Goal: Task Accomplishment & Management: Manage account settings

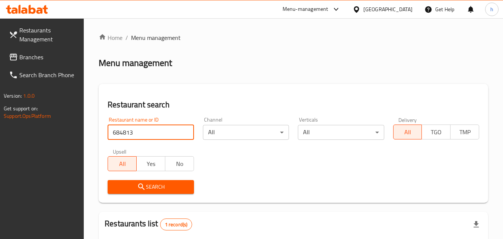
scroll to position [93, 0]
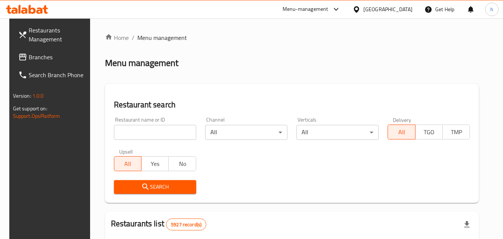
click at [397, 13] on div "[GEOGRAPHIC_DATA]" at bounding box center [383, 9] width 72 height 18
click at [396, 11] on div "Bahrain" at bounding box center [387, 9] width 49 height 8
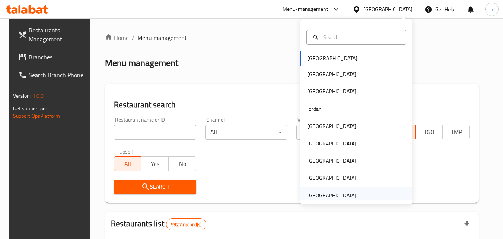
click at [326, 195] on div "[GEOGRAPHIC_DATA]" at bounding box center [331, 195] width 49 height 8
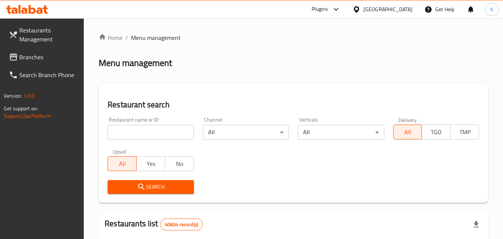
click at [46, 61] on span "Branches" at bounding box center [48, 56] width 59 height 9
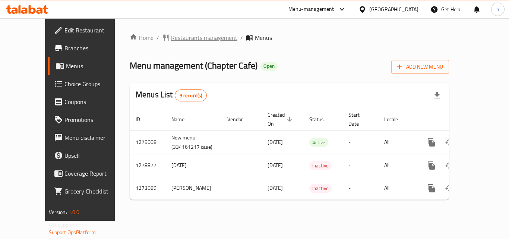
click at [171, 39] on span "Restaurants management" at bounding box center [204, 37] width 66 height 9
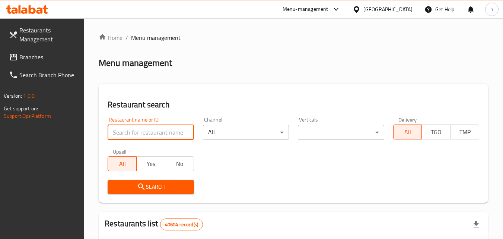
click at [159, 131] on input "search" at bounding box center [151, 132] width 86 height 15
paste input "690589"
type input "690589"
click button "Search" at bounding box center [151, 187] width 86 height 14
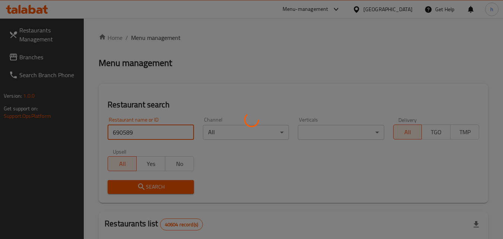
click button "Search" at bounding box center [151, 187] width 86 height 14
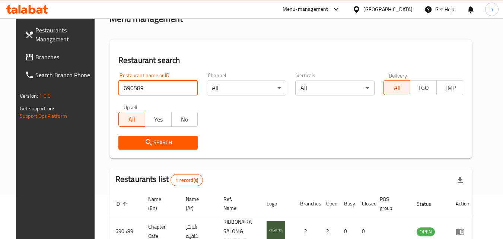
scroll to position [93, 0]
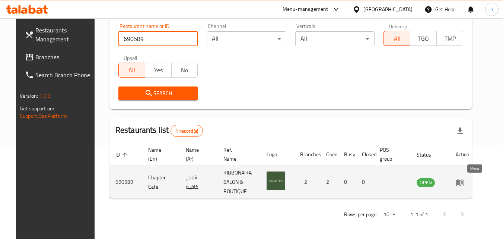
click at [463, 181] on icon "enhanced table" at bounding box center [462, 182] width 3 height 3
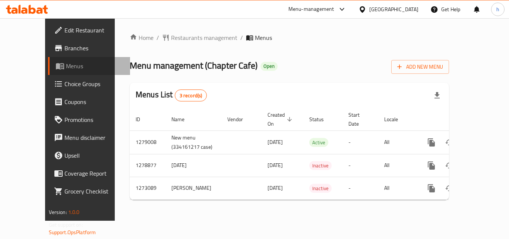
click at [66, 66] on span "Menus" at bounding box center [95, 65] width 58 height 9
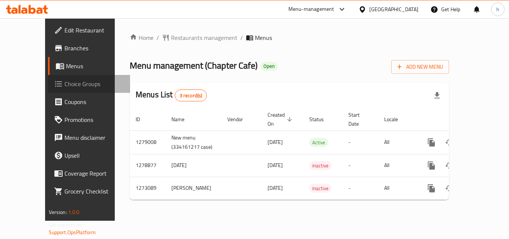
click at [64, 82] on span "Choice Groups" at bounding box center [94, 83] width 60 height 9
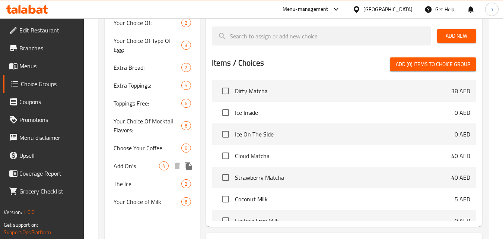
scroll to position [261, 0]
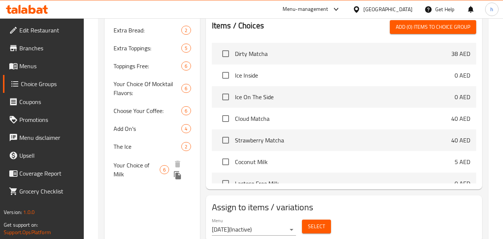
click at [127, 165] on span "Your Choice of Milk" at bounding box center [137, 169] width 46 height 18
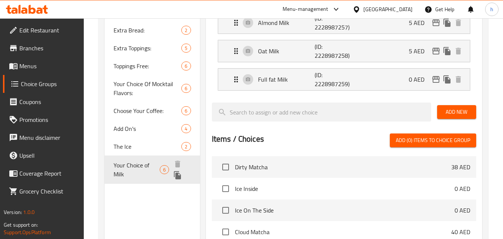
type input "Your Choice of Milk"
type input "اختيارك من الحليب"
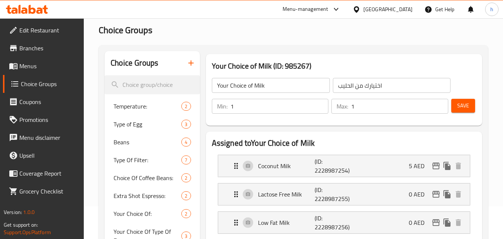
scroll to position [0, 0]
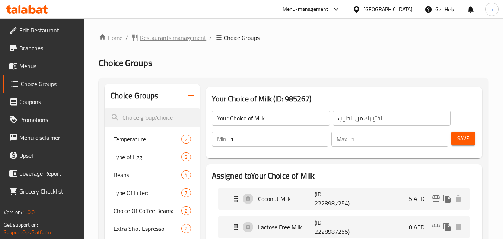
click at [189, 35] on span "Restaurants management" at bounding box center [173, 37] width 66 height 9
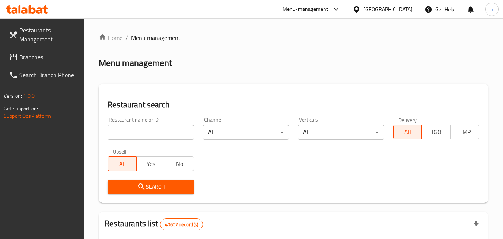
click at [393, 13] on div "[GEOGRAPHIC_DATA]" at bounding box center [387, 9] width 49 height 8
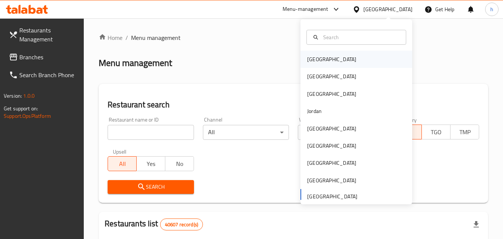
click at [338, 59] on div "Bahrain" at bounding box center [356, 59] width 112 height 17
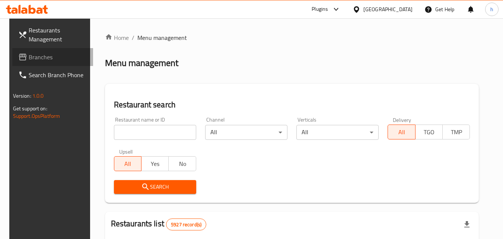
click at [29, 58] on span "Branches" at bounding box center [58, 56] width 59 height 9
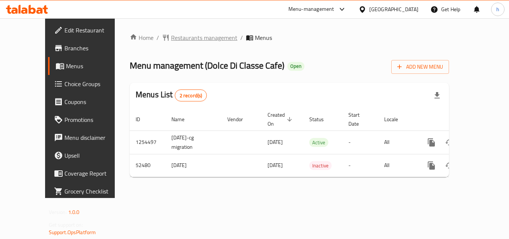
click at [177, 34] on span "Restaurants management" at bounding box center [204, 37] width 66 height 9
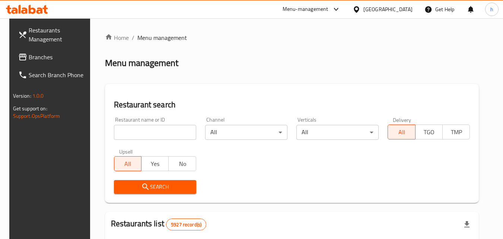
click at [169, 127] on input "search" at bounding box center [155, 132] width 82 height 15
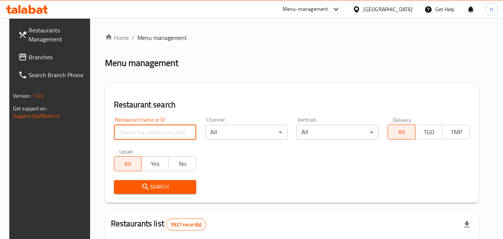
paste input "26067"
type input "26067"
click button "Search" at bounding box center [155, 187] width 82 height 14
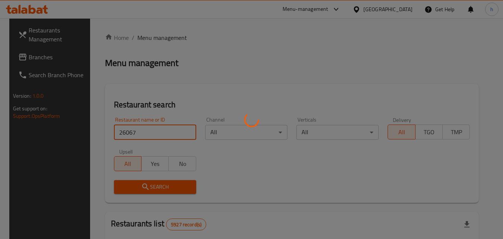
click button "Search" at bounding box center [155, 187] width 82 height 14
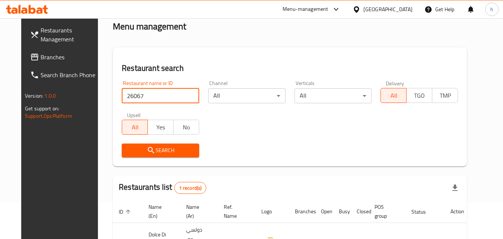
scroll to position [87, 0]
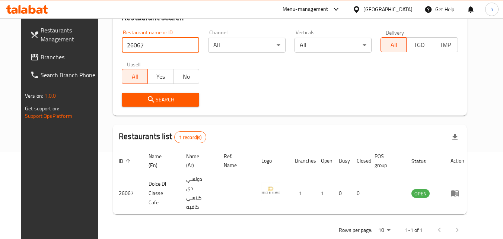
click at [405, 7] on div "[GEOGRAPHIC_DATA]" at bounding box center [387, 9] width 49 height 8
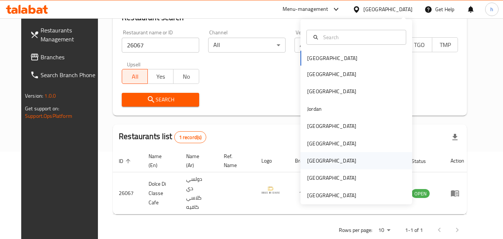
click at [307, 159] on div "[GEOGRAPHIC_DATA]" at bounding box center [331, 160] width 49 height 8
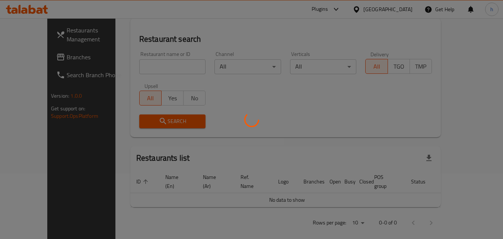
scroll to position [87, 0]
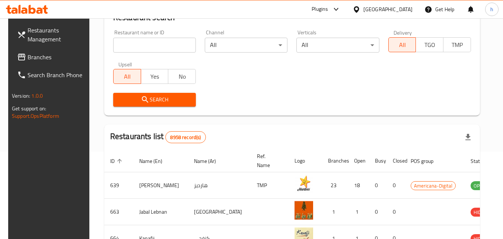
click at [42, 57] on span "Branches" at bounding box center [57, 56] width 59 height 9
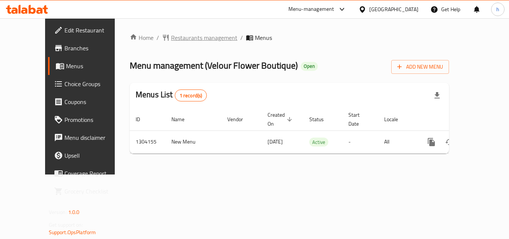
click at [179, 39] on span "Restaurants management" at bounding box center [204, 37] width 66 height 9
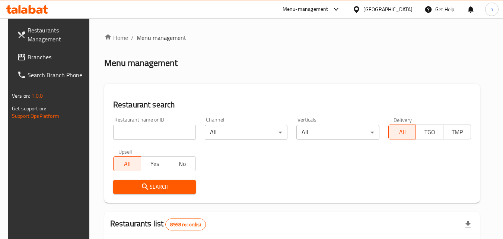
click at [162, 133] on input "search" at bounding box center [154, 132] width 83 height 15
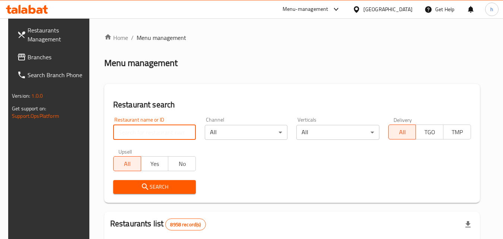
paste input "703085"
type input "703085"
click button "Search" at bounding box center [154, 187] width 83 height 14
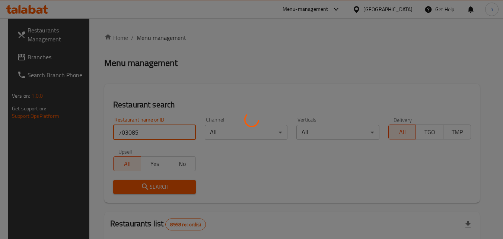
click button "Search" at bounding box center [154, 187] width 83 height 14
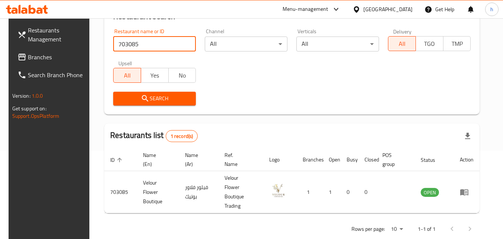
scroll to position [93, 0]
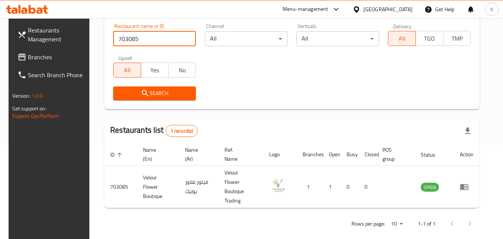
click at [360, 10] on icon at bounding box center [357, 10] width 8 height 8
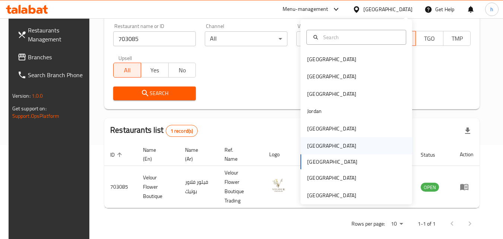
click at [312, 147] on div "[GEOGRAPHIC_DATA]" at bounding box center [331, 145] width 49 height 8
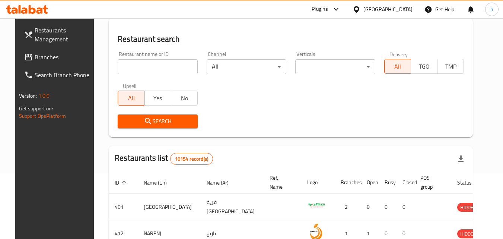
scroll to position [93, 0]
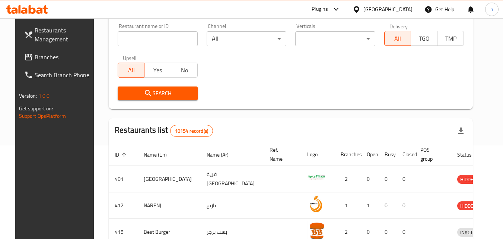
click at [35, 60] on span "Branches" at bounding box center [64, 56] width 59 height 9
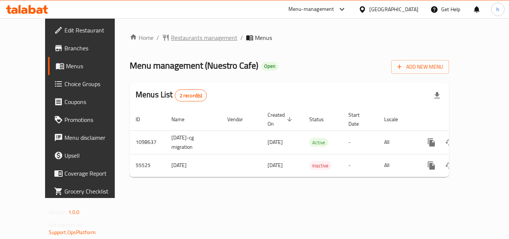
click at [172, 41] on span "Restaurants management" at bounding box center [204, 37] width 66 height 9
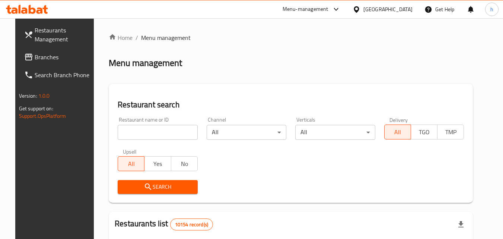
click at [159, 136] on input "search" at bounding box center [158, 132] width 80 height 15
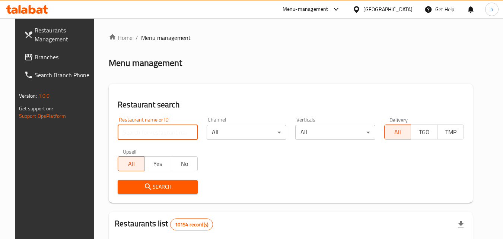
paste input "27366"
type input "27366"
click button "Search" at bounding box center [158, 187] width 80 height 14
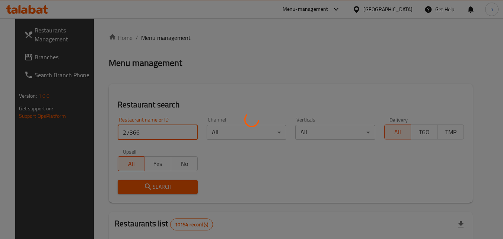
click button "Search" at bounding box center [158, 187] width 80 height 14
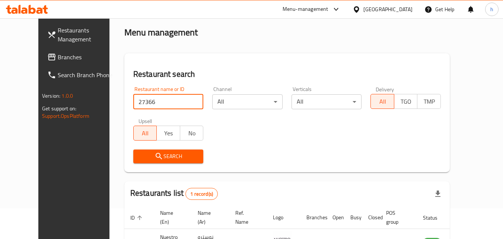
scroll to position [87, 0]
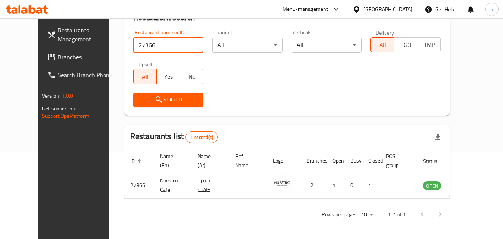
click at [404, 7] on div "[GEOGRAPHIC_DATA]" at bounding box center [387, 9] width 49 height 8
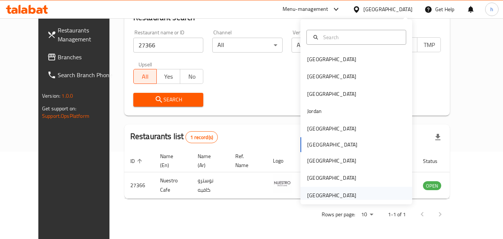
click at [319, 192] on div "[GEOGRAPHIC_DATA]" at bounding box center [331, 195] width 49 height 8
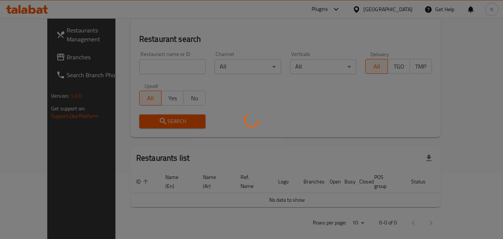
scroll to position [87, 0]
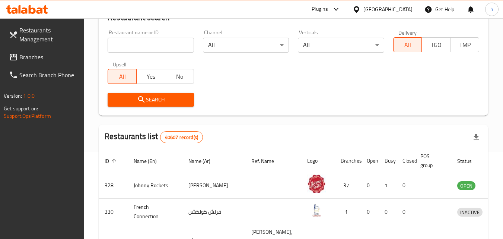
click at [44, 55] on span "Branches" at bounding box center [48, 56] width 59 height 9
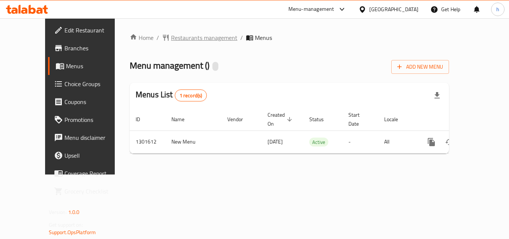
click at [179, 39] on span "Restaurants management" at bounding box center [204, 37] width 66 height 9
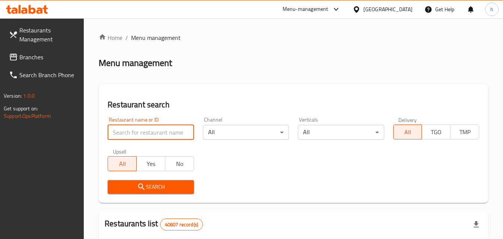
click at [148, 130] on input "search" at bounding box center [151, 132] width 86 height 15
paste input "702003"
type input "702003"
click button "Search" at bounding box center [151, 187] width 86 height 14
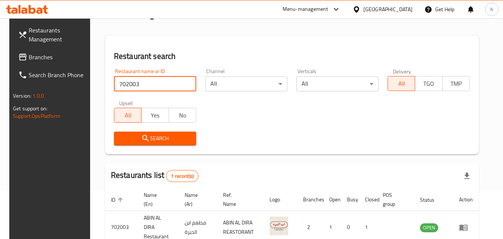
scroll to position [87, 0]
